Goal: Find contact information: Find contact information

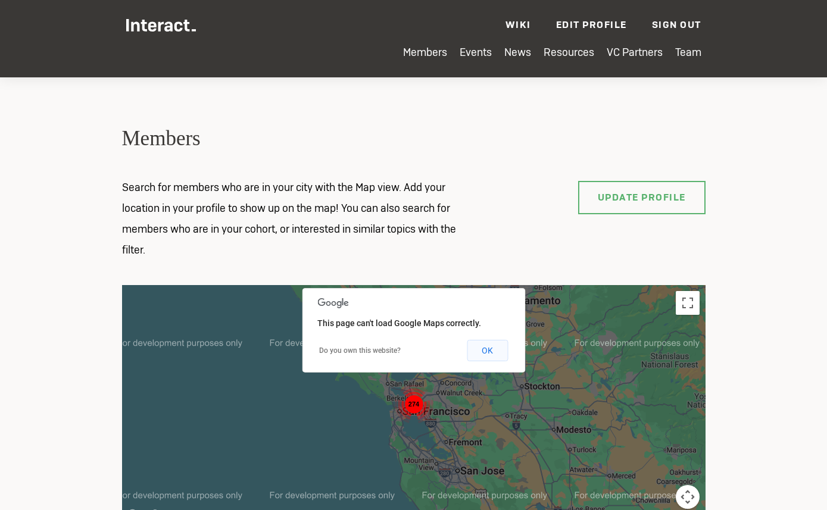
click at [480, 348] on button "OK" at bounding box center [487, 350] width 41 height 21
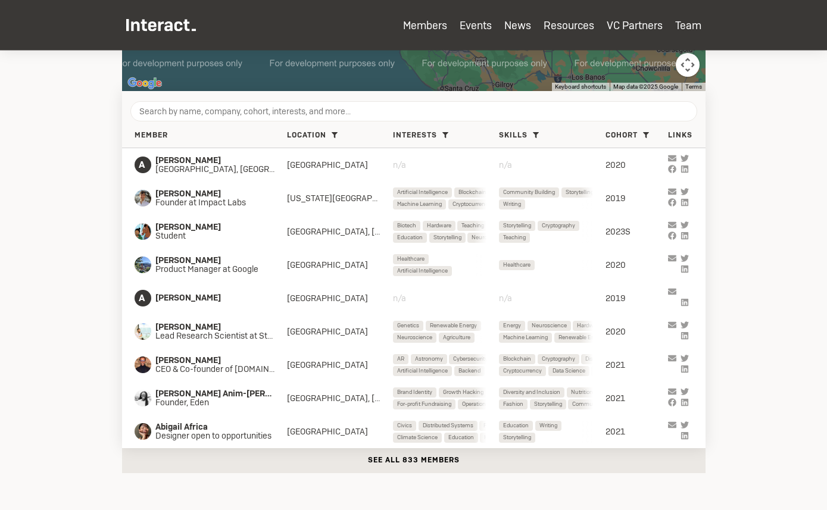
scroll to position [469, 0]
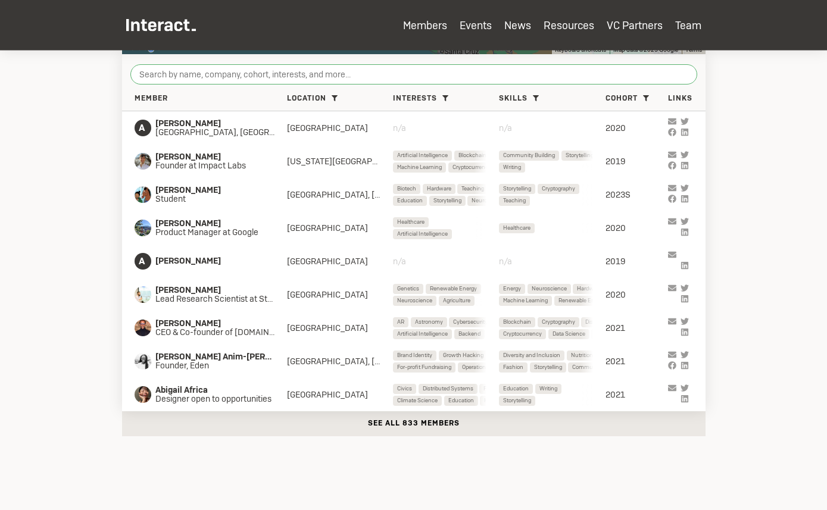
click at [414, 73] on input "search" at bounding box center [413, 74] width 567 height 20
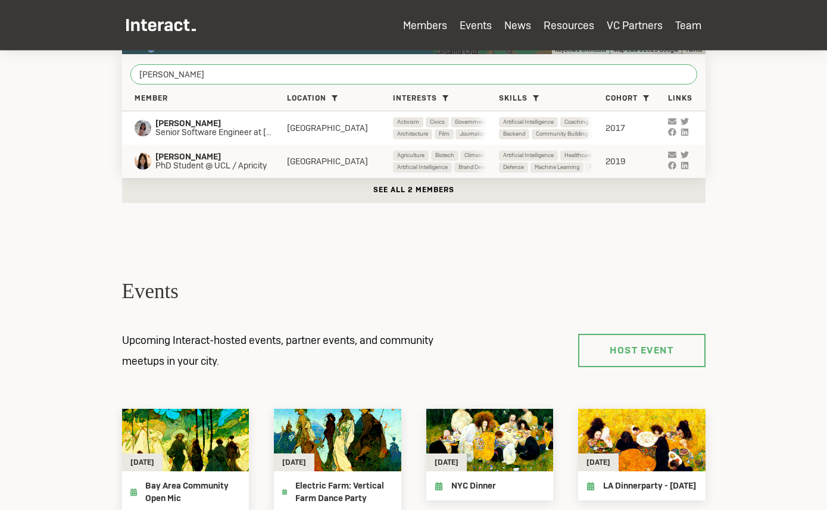
type input "[PERSON_NAME]"
click at [186, 159] on span "[PERSON_NAME]" at bounding box center [217, 157] width 124 height 10
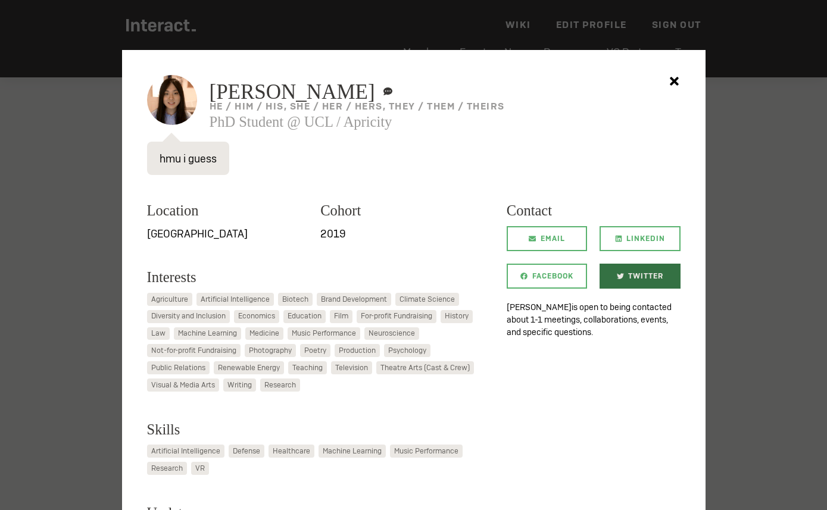
click at [626, 273] on link "Twitter" at bounding box center [639, 276] width 80 height 25
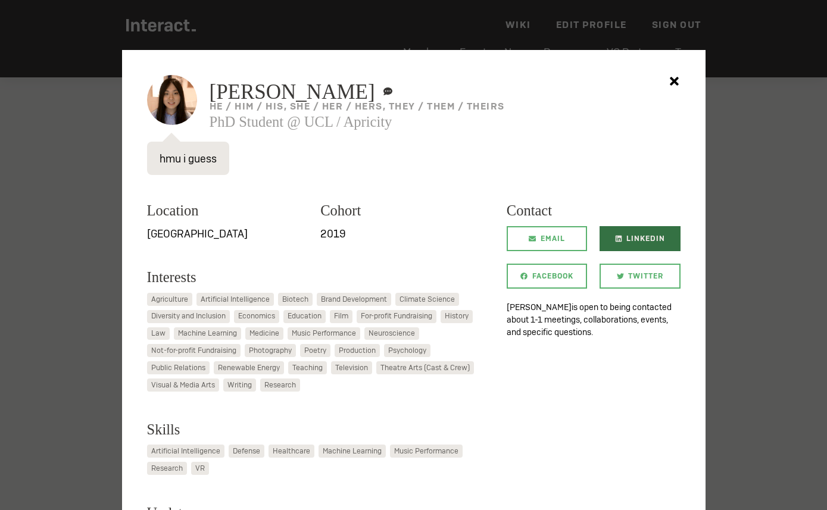
click at [641, 233] on span "LinkedIn" at bounding box center [645, 238] width 39 height 25
click at [669, 78] on icon at bounding box center [674, 81] width 21 height 21
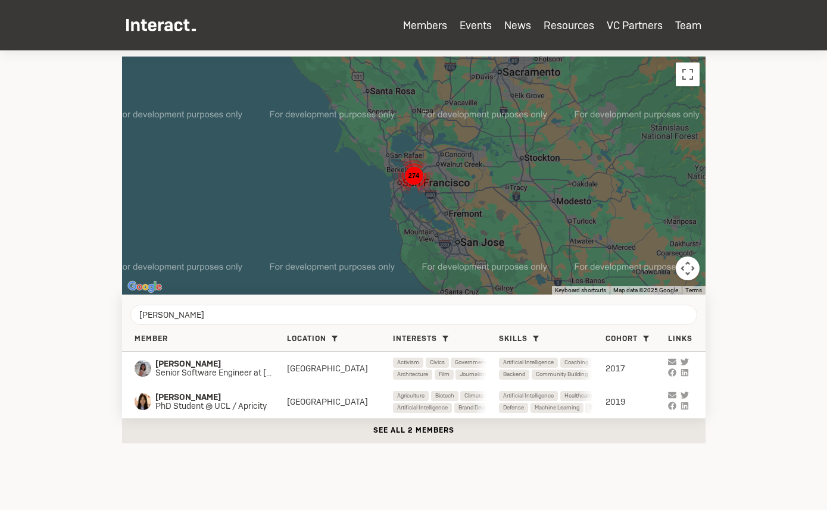
scroll to position [403, 0]
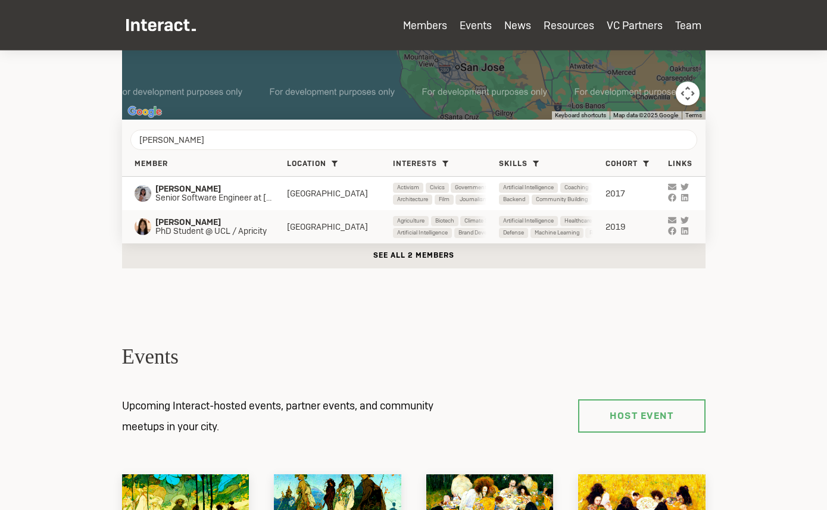
click at [191, 224] on span "[PERSON_NAME]" at bounding box center [217, 223] width 124 height 10
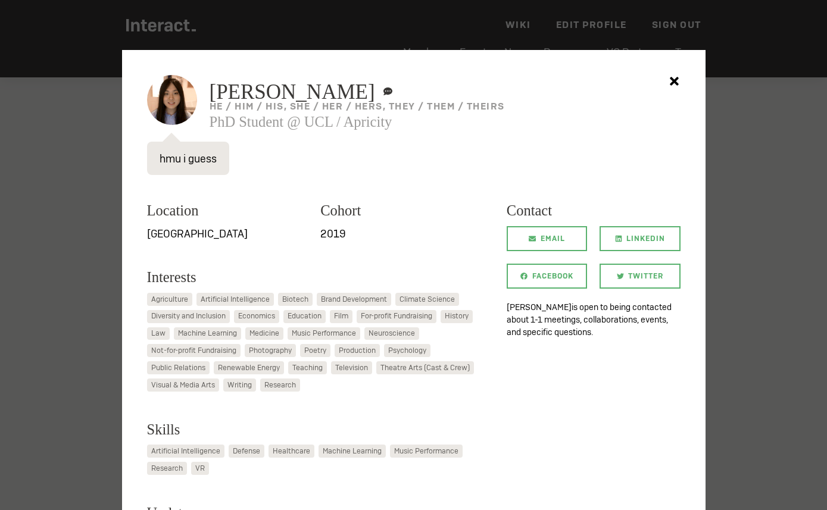
click at [183, 107] on div "[PERSON_NAME] He I pronounce my name “ klo E heeeeeeee .” he / him / his, she /…" at bounding box center [413, 102] width 533 height 54
click at [544, 277] on span "Facebook" at bounding box center [552, 276] width 41 height 25
click at [771, 209] on div at bounding box center [413, 255] width 827 height 510
